Goal: Task Accomplishment & Management: Complete application form

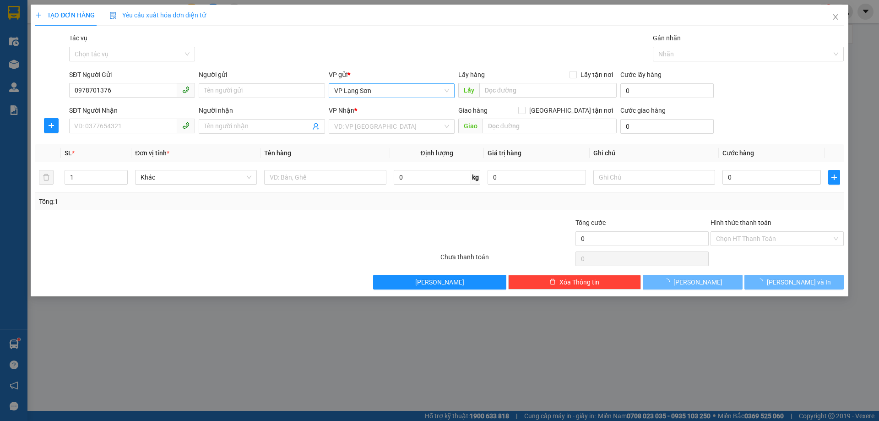
click at [382, 92] on span "VP Lạng Sơn" at bounding box center [391, 91] width 115 height 14
type input "0978701376"
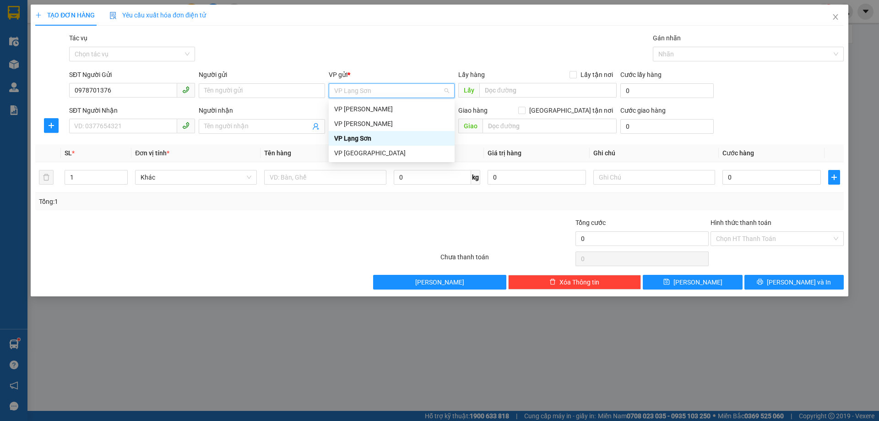
click at [387, 92] on span "VP Lạng Sơn" at bounding box center [391, 91] width 115 height 14
click at [366, 141] on div "VP Lạng Sơn" at bounding box center [391, 138] width 115 height 10
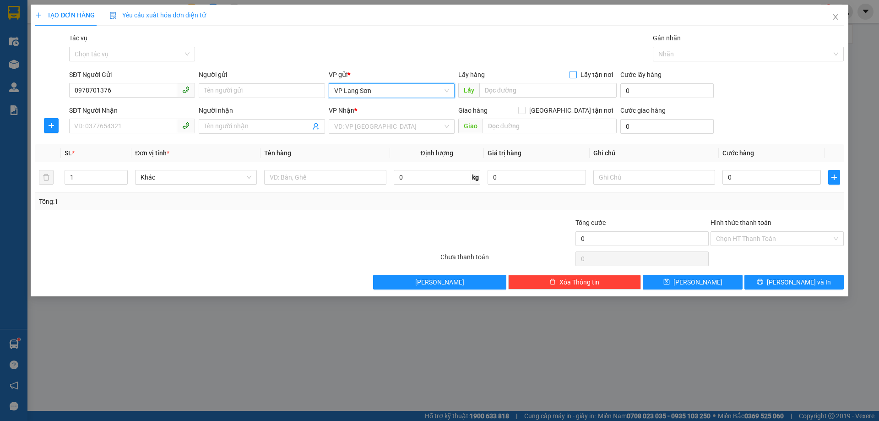
click at [575, 76] on input "Lấy tận nơi" at bounding box center [573, 74] width 6 height 6
checkbox input "true"
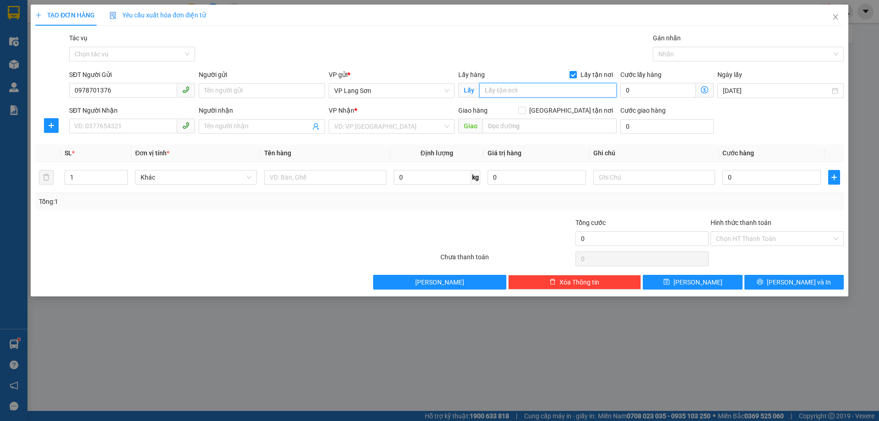
click at [513, 93] on input "text" at bounding box center [548, 90] width 137 height 15
type input "CỔNG [GEOGRAPHIC_DATA]"
drag, startPoint x: 109, startPoint y: 92, endPoint x: 55, endPoint y: 95, distance: 54.6
click at [45, 100] on div "SĐT Người Gửi 0978701376 0978701376 Người gửi Tên người gửi VP gửi * VP [GEOGRA…" at bounding box center [439, 86] width 811 height 32
type input "0978701376"
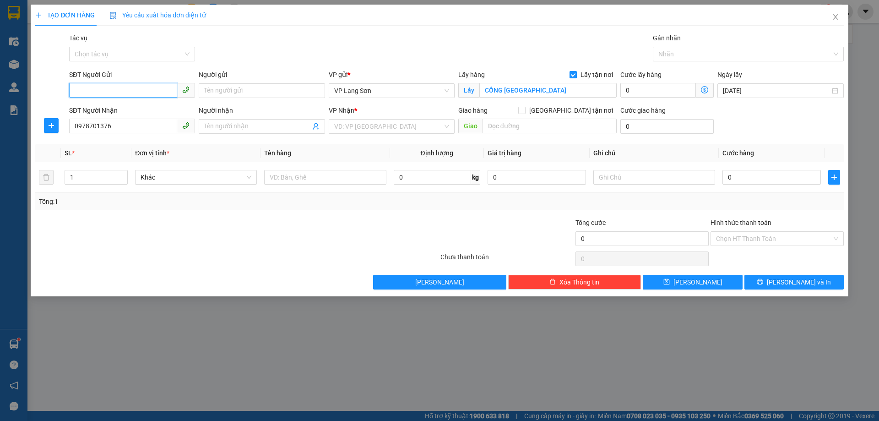
click at [102, 91] on input "SĐT Người Gửi" at bounding box center [123, 90] width 108 height 15
click at [98, 91] on input "0862104665" at bounding box center [123, 90] width 108 height 15
click at [120, 94] on input "0862104665" at bounding box center [123, 90] width 108 height 15
click at [100, 110] on div "0862128987 - A" at bounding box center [132, 109] width 115 height 10
type input "0862128987"
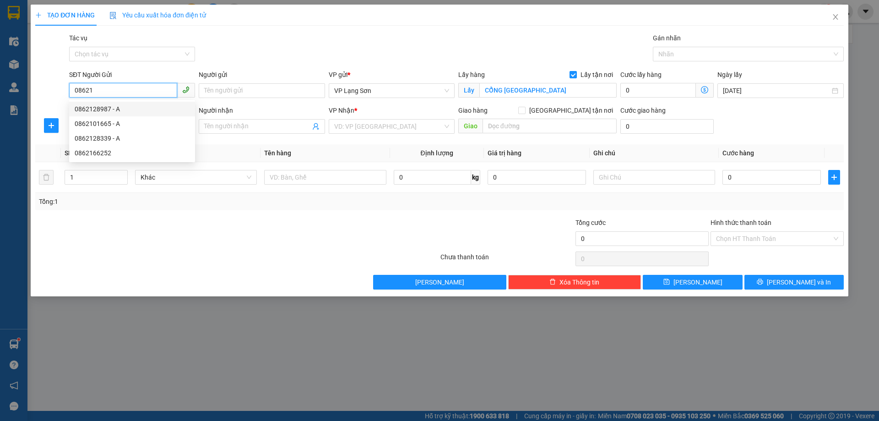
type input "A"
type input "VPLS"
click at [119, 86] on input "0862128987" at bounding box center [123, 90] width 108 height 15
drag, startPoint x: 116, startPoint y: 88, endPoint x: 25, endPoint y: 88, distance: 90.7
click at [31, 88] on div "TẠO ĐƠN HÀNG Yêu cầu xuất hóa đơn điện tử Transit Pickup Surcharge Ids Transit …" at bounding box center [440, 151] width 818 height 292
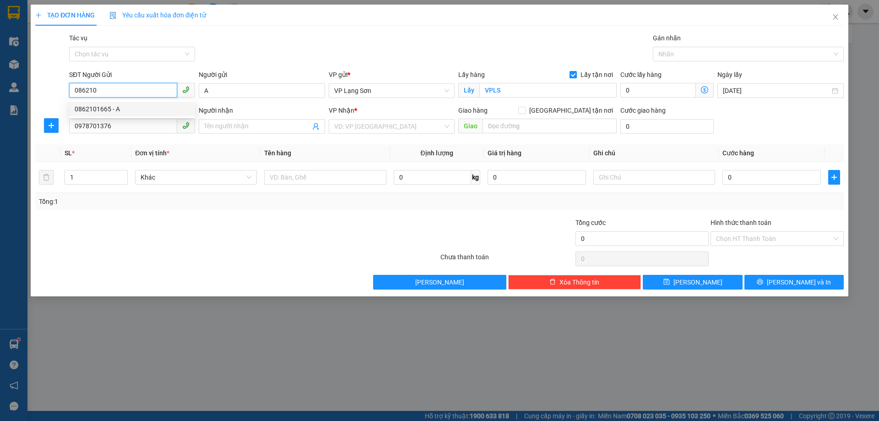
click at [97, 113] on div "0862101665 - A" at bounding box center [132, 109] width 115 height 10
click at [116, 91] on input "0862101665" at bounding box center [123, 90] width 108 height 15
type input "0862104665"
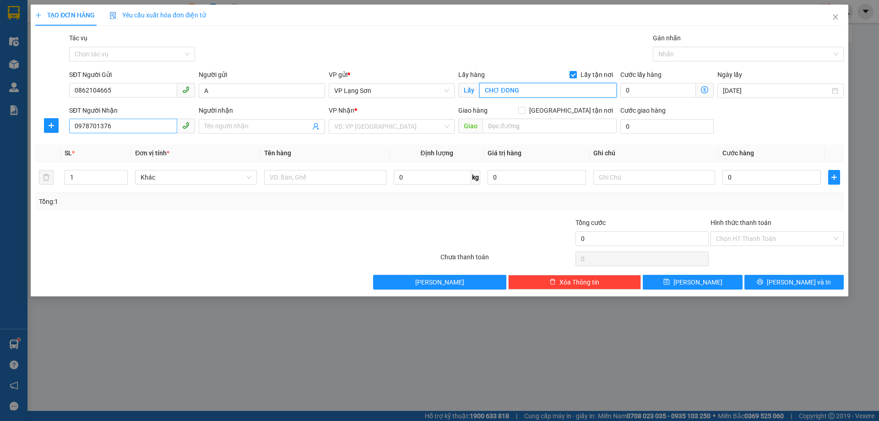
type input "CHỢ ĐONG"
click at [136, 130] on input "0978701376" at bounding box center [123, 126] width 108 height 15
click at [137, 130] on input "0978701376" at bounding box center [123, 126] width 108 height 15
type input "0978701376"
click at [525, 112] on input "[GEOGRAPHIC_DATA] tận nơi" at bounding box center [522, 110] width 6 height 6
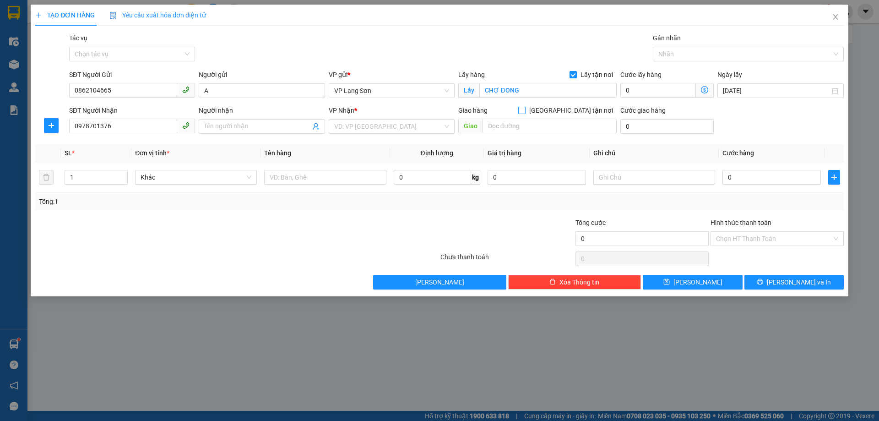
checkbox input "true"
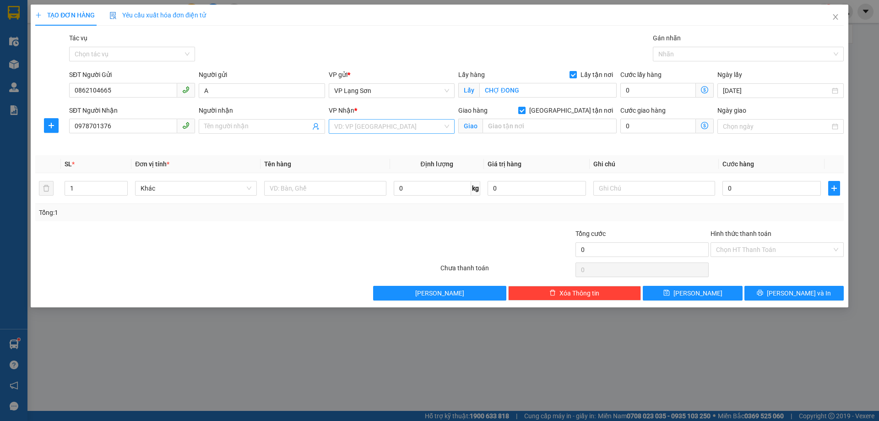
click at [368, 125] on input "search" at bounding box center [388, 127] width 109 height 14
click at [365, 156] on div "VP [PERSON_NAME]" at bounding box center [391, 159] width 115 height 10
click at [521, 126] on input "text" at bounding box center [550, 126] width 134 height 15
click at [488, 126] on input "323 XUÂN ĐỈNH" at bounding box center [550, 126] width 134 height 15
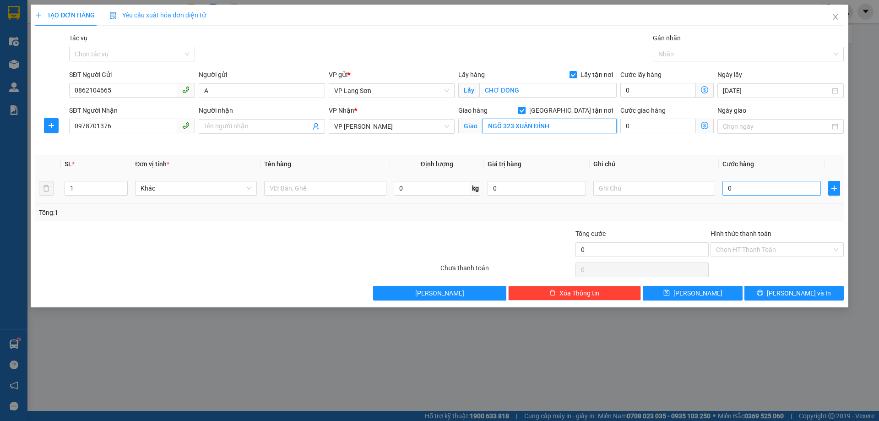
type input "NGÕ 323 XUÂN ĐỈNH"
click at [761, 190] on input "0" at bounding box center [772, 188] width 98 height 15
type input "1"
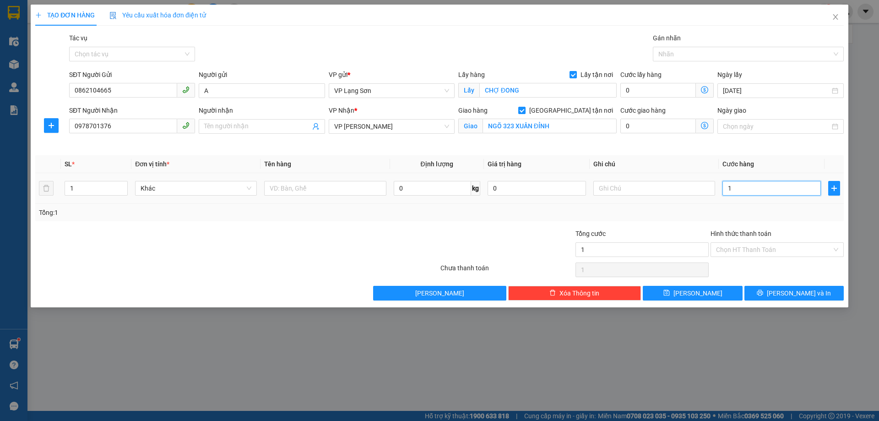
type input "10"
type input "100"
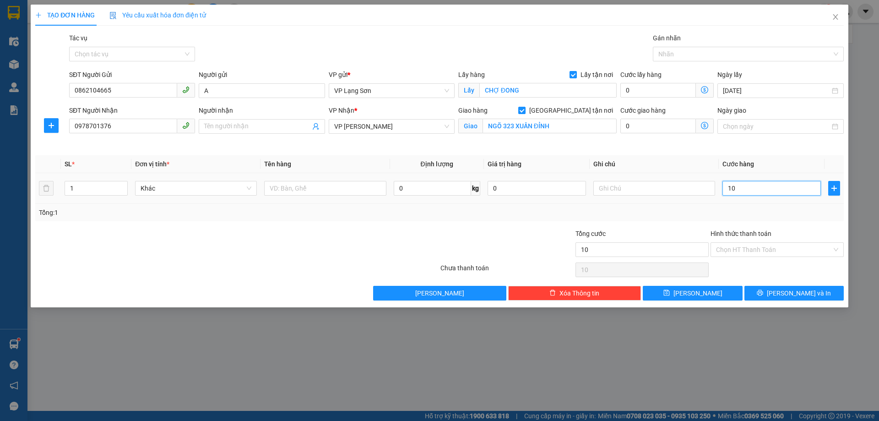
type input "100"
type input "100.000"
click at [630, 189] on input "text" at bounding box center [655, 188] width 122 height 15
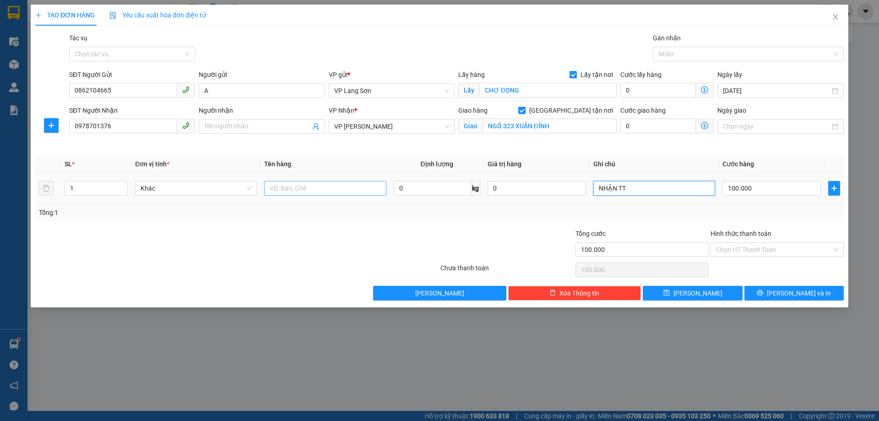
type input "NHẬN TT"
click at [293, 188] on input "text" at bounding box center [325, 188] width 122 height 15
type input "TÚI XÁCH"
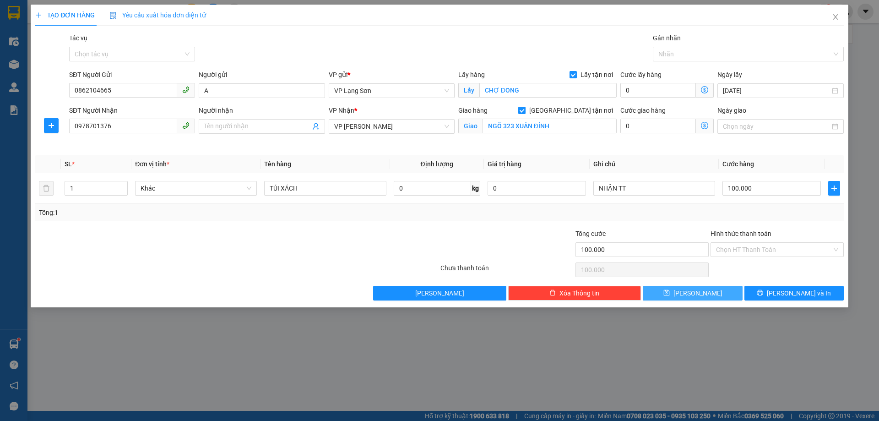
click at [704, 290] on button "[PERSON_NAME]" at bounding box center [692, 293] width 99 height 15
checkbox input "false"
type input "0"
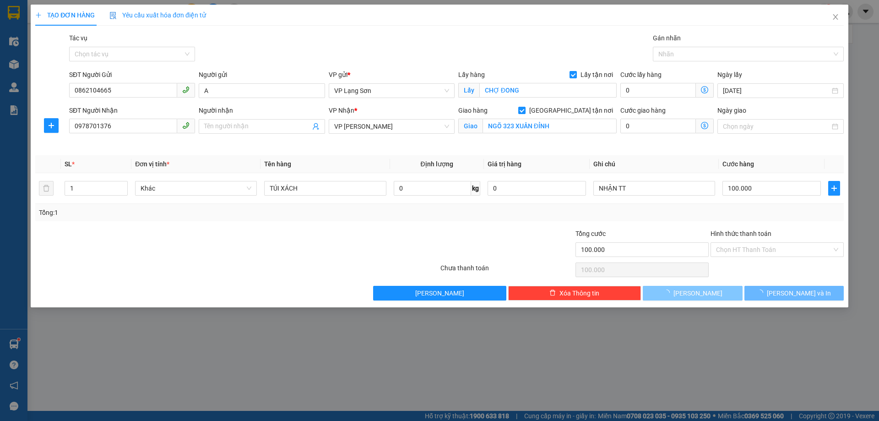
type input "0"
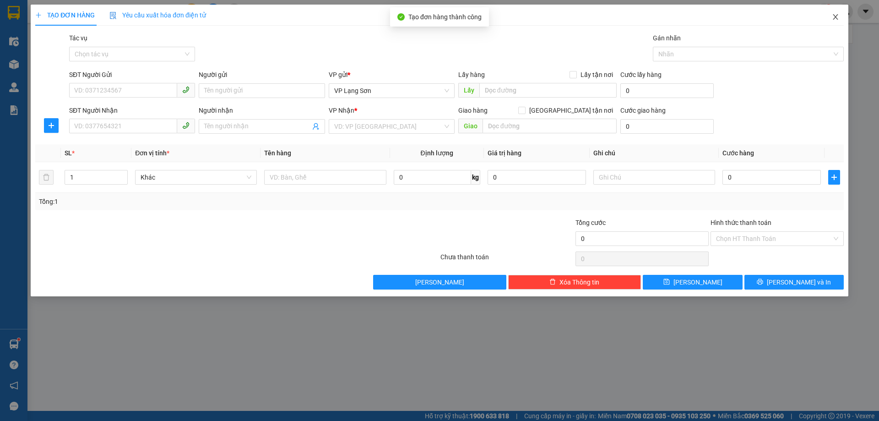
click at [836, 16] on icon "close" at bounding box center [835, 16] width 7 height 7
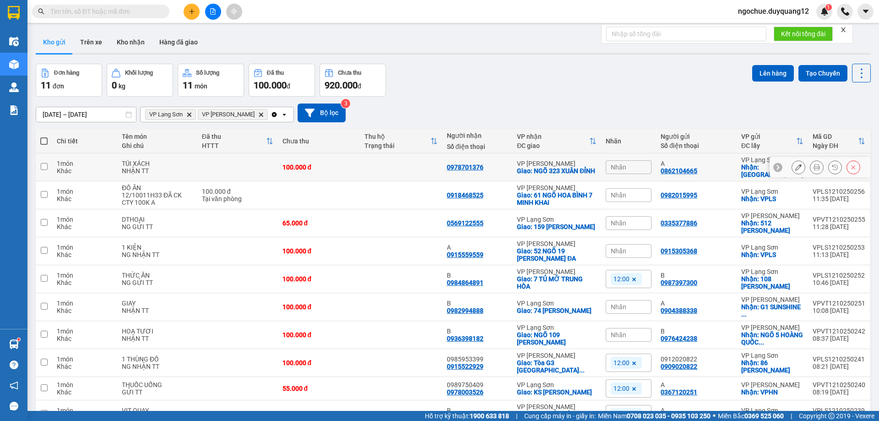
click at [796, 168] on icon at bounding box center [799, 167] width 6 height 6
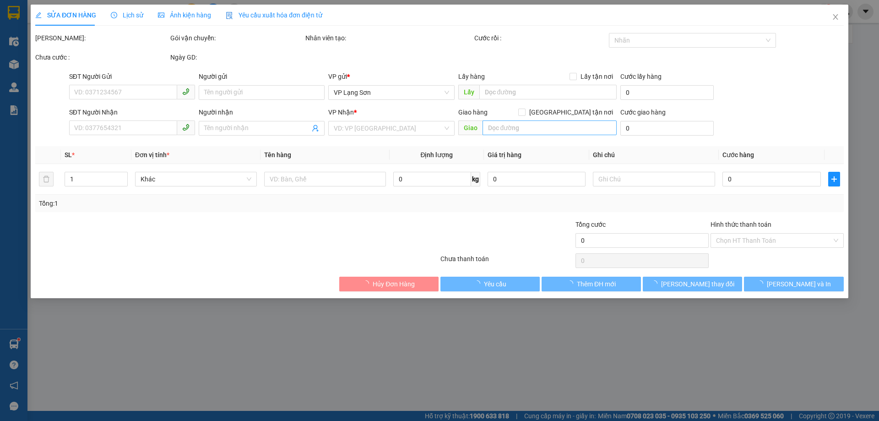
type input "0862104665"
type input "A"
checkbox input "true"
type input "CHỢ ĐONG"
type input "0978701376"
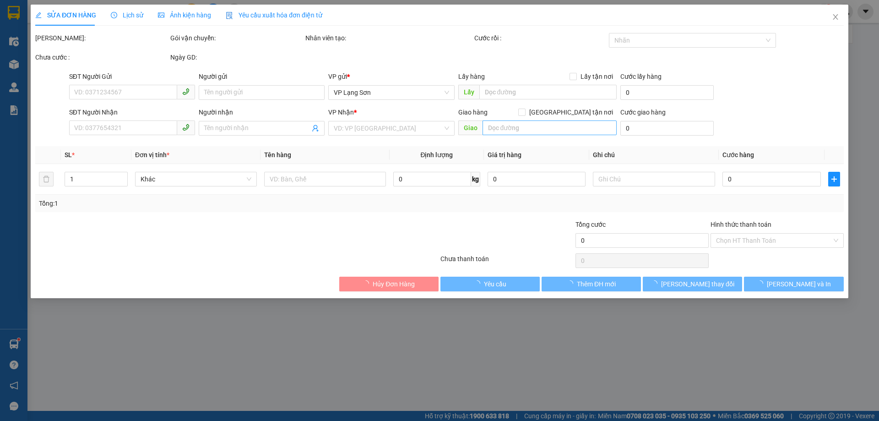
checkbox input "true"
type input "NGÕ 323 XUÂN ĐỈNH"
type input "100.000"
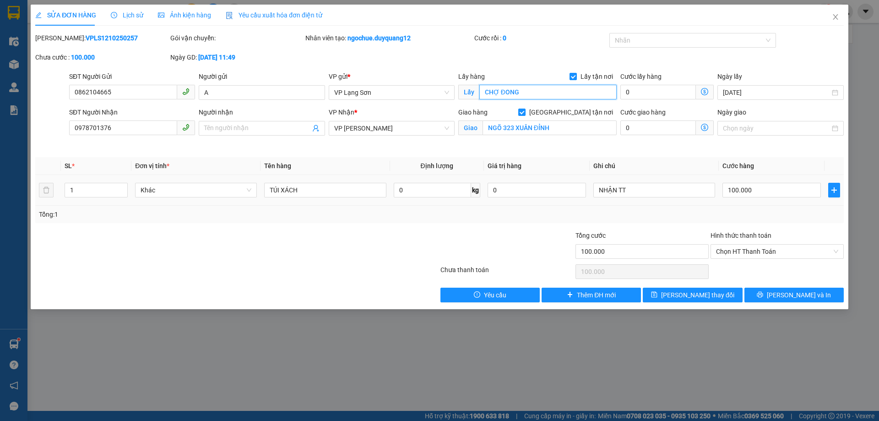
click at [531, 92] on input "CHỢ ĐONG" at bounding box center [548, 92] width 137 height 15
type input "[GEOGRAPHIC_DATA]"
drag, startPoint x: 124, startPoint y: 95, endPoint x: 21, endPoint y: 96, distance: 103.1
click at [21, 96] on div "SỬA ĐƠN HÀNG Lịch sử Ảnh kiện hàng Yêu cầu xuất hóa đơn điện tử Total Paid Fee …" at bounding box center [439, 210] width 879 height 421
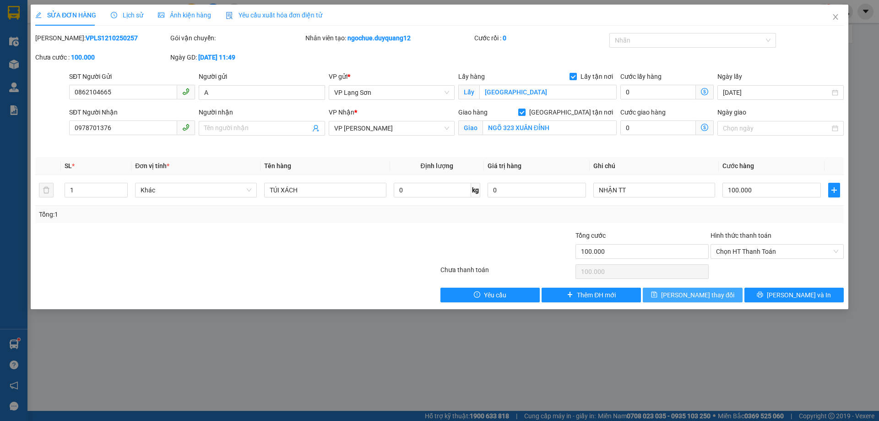
click at [700, 300] on button "[PERSON_NAME] thay đổi" at bounding box center [692, 295] width 99 height 15
